Goal: Register for event/course

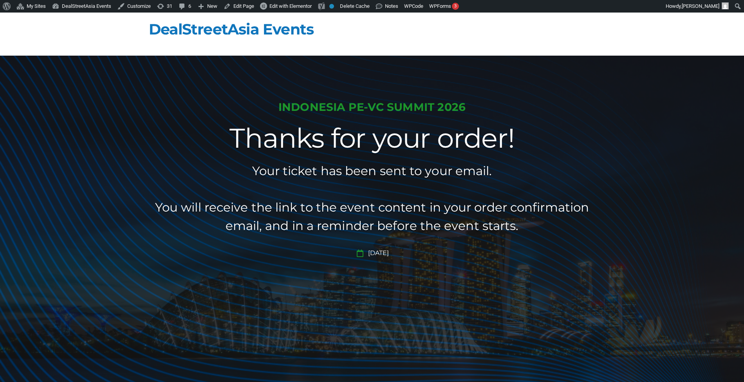
scroll to position [27, 0]
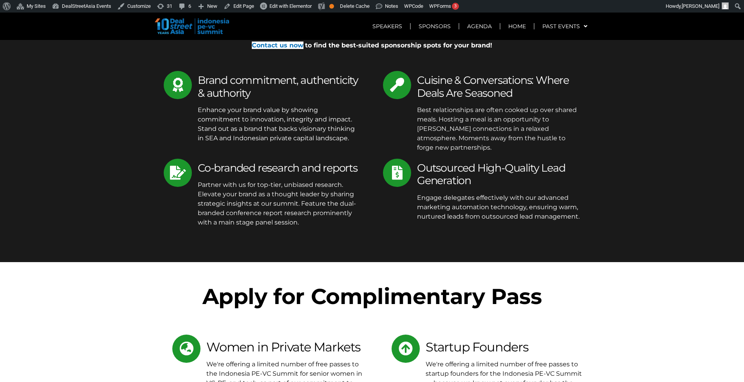
scroll to position [2663, 0]
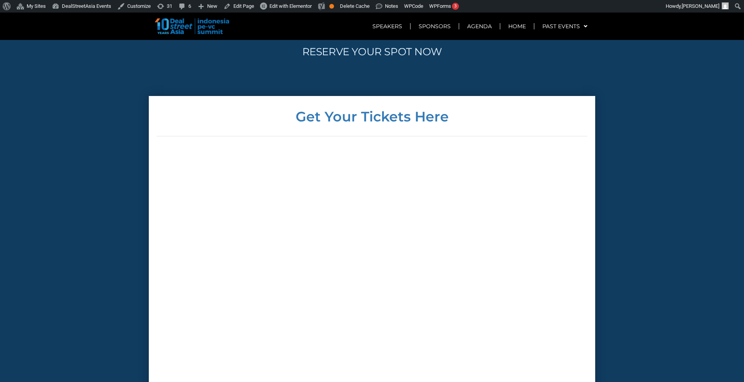
scroll to position [1947, 0]
